Goal: Navigation & Orientation: Find specific page/section

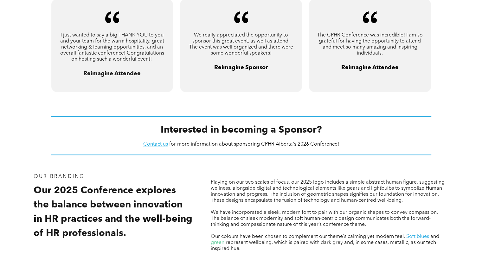
scroll to position [899, 0]
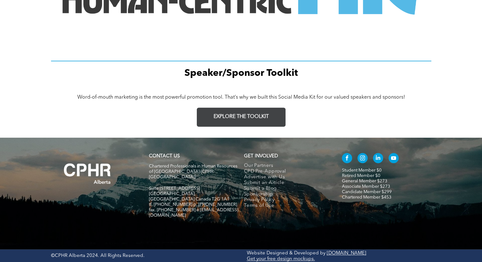
click at [253, 113] on link "EXPLORE THE TOOLKIT" at bounding box center [241, 116] width 89 height 19
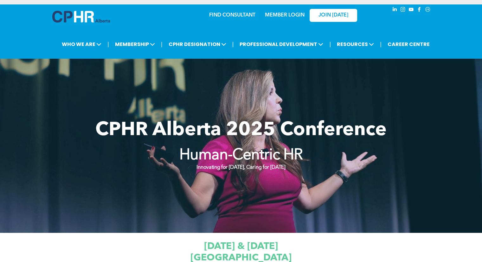
scroll to position [0, 0]
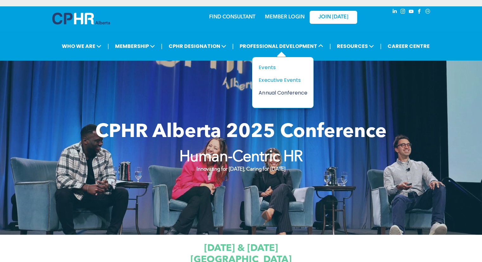
click at [277, 92] on div "Annual Conference" at bounding box center [281, 93] width 44 height 8
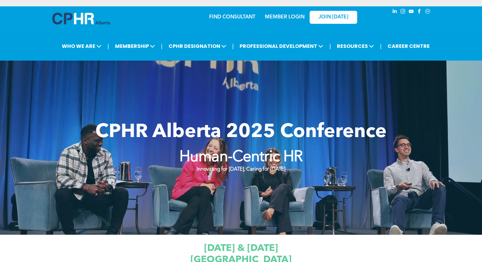
click at [298, 16] on link "MEMBER LOGIN" at bounding box center [285, 17] width 40 height 5
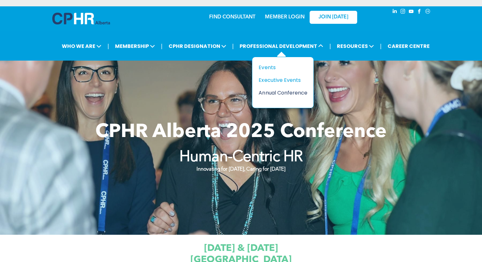
click at [290, 93] on div "Annual Conference" at bounding box center [281, 93] width 44 height 8
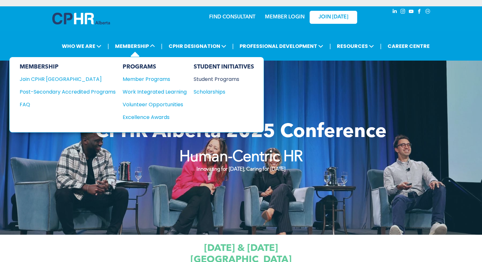
click at [218, 77] on div "Student Programs" at bounding box center [221, 79] width 55 height 8
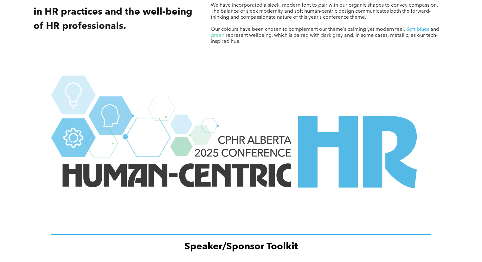
scroll to position [899, 0]
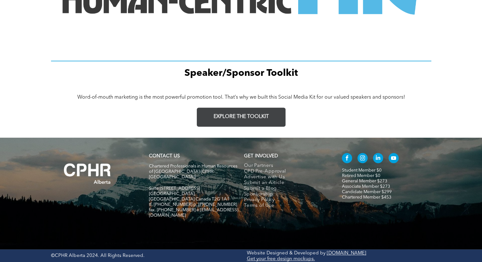
click at [256, 112] on link "EXPLORE THE TOOLKIT" at bounding box center [241, 116] width 89 height 19
